Goal: Ask a question

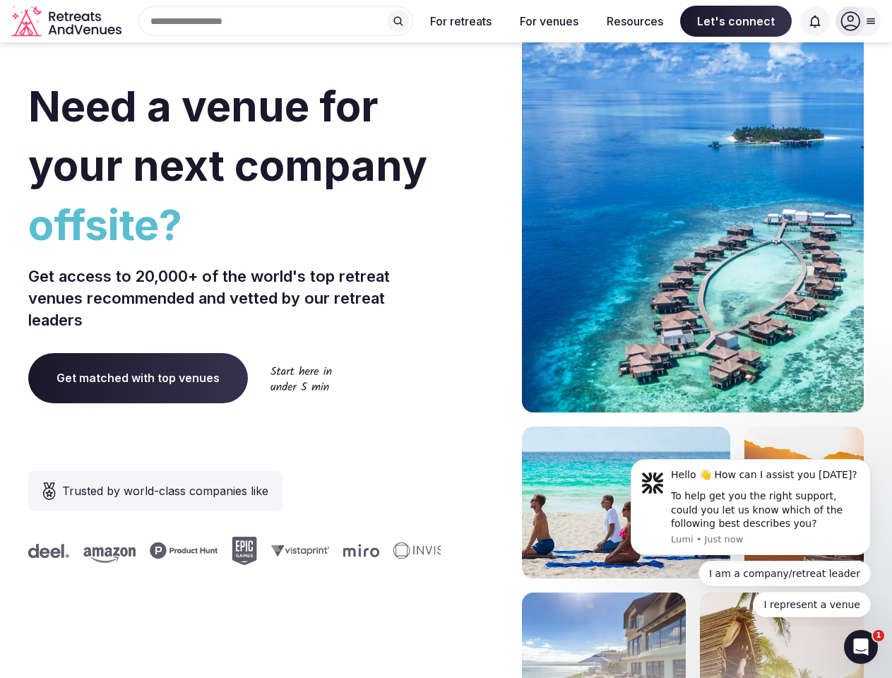
click at [446, 339] on div "Need a venue for your next company offsite? Get access to 20,000+ of the world'…" at bounding box center [446, 422] width 836 height 851
click at [276, 21] on div "Search Popular Destinations [GEOGRAPHIC_DATA], [GEOGRAPHIC_DATA] [GEOGRAPHIC_DA…" at bounding box center [270, 21] width 286 height 30
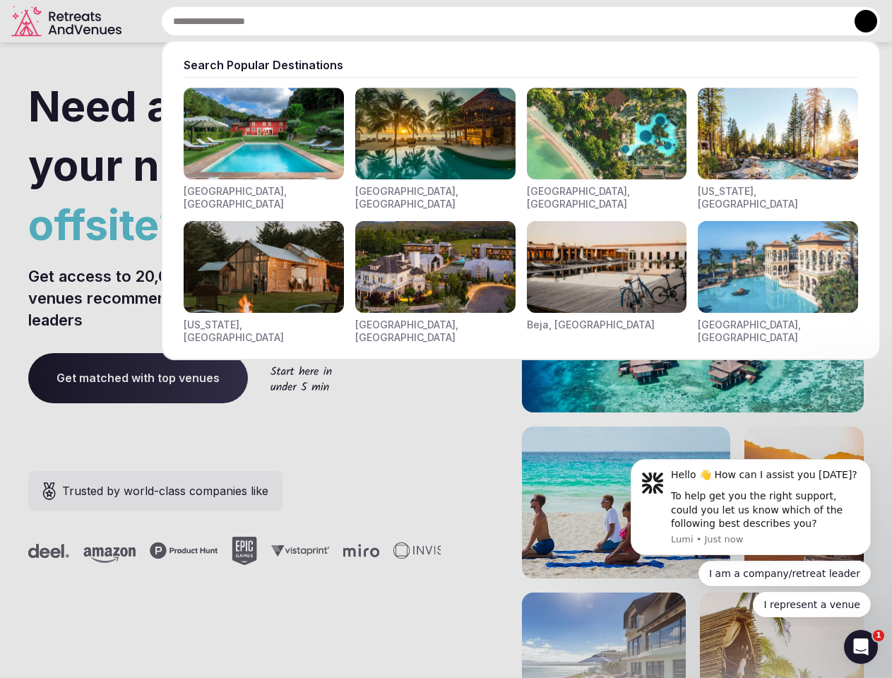
click at [398, 21] on input "text" at bounding box center [521, 21] width 720 height 30
click at [461, 21] on input "text" at bounding box center [521, 21] width 720 height 30
click at [549, 21] on input "text" at bounding box center [521, 21] width 720 height 30
click at [635, 21] on input "text" at bounding box center [521, 21] width 720 height 30
click at [736, 21] on input "text" at bounding box center [521, 21] width 720 height 30
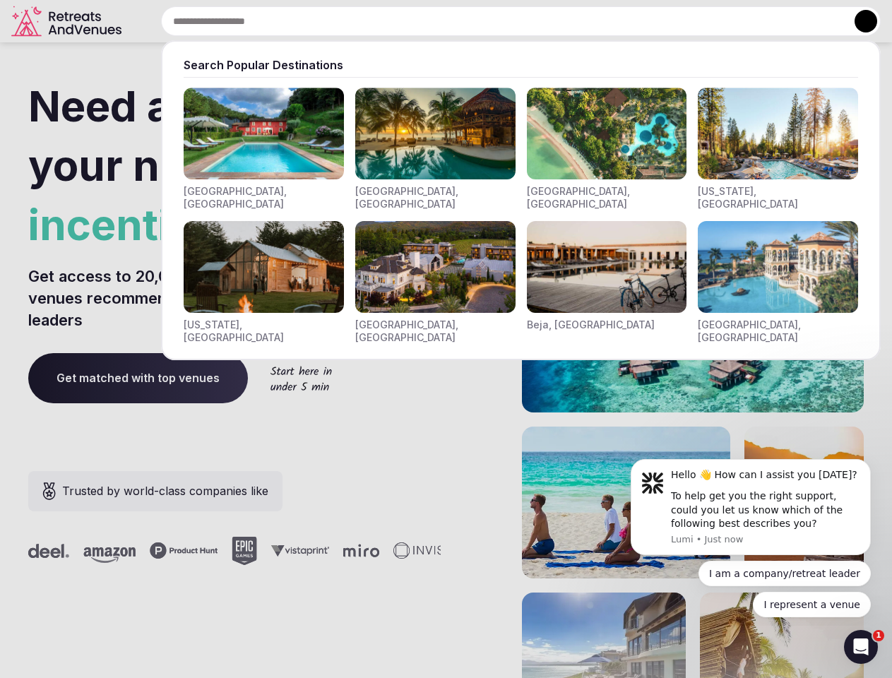
click at [815, 21] on input "text" at bounding box center [521, 21] width 720 height 30
click at [858, 21] on button at bounding box center [866, 21] width 23 height 23
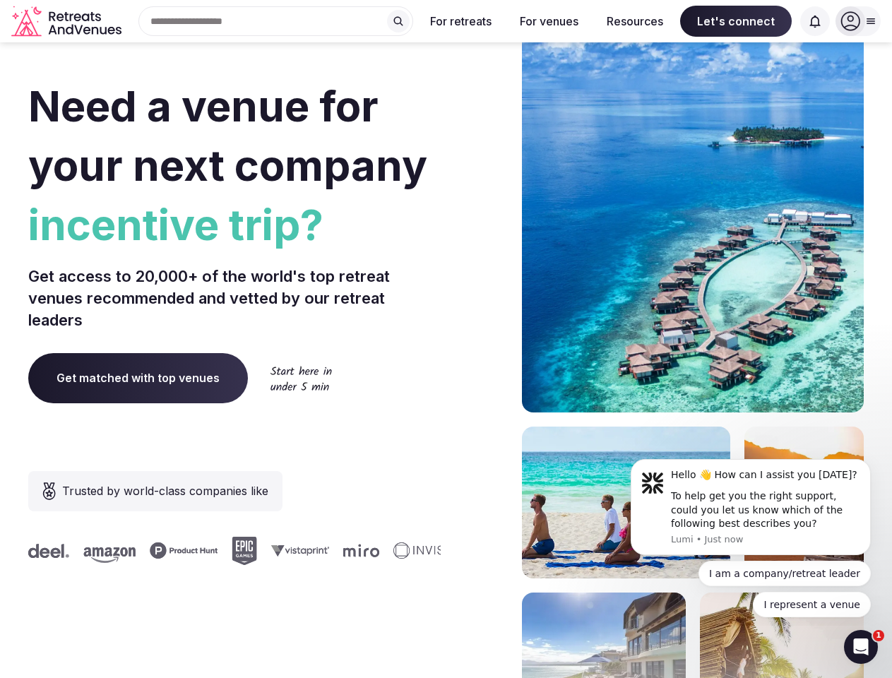
click at [751, 507] on div "To help get you the right support, could you let us know which of the following…" at bounding box center [765, 511] width 189 height 42
